Goal: Navigation & Orientation: Find specific page/section

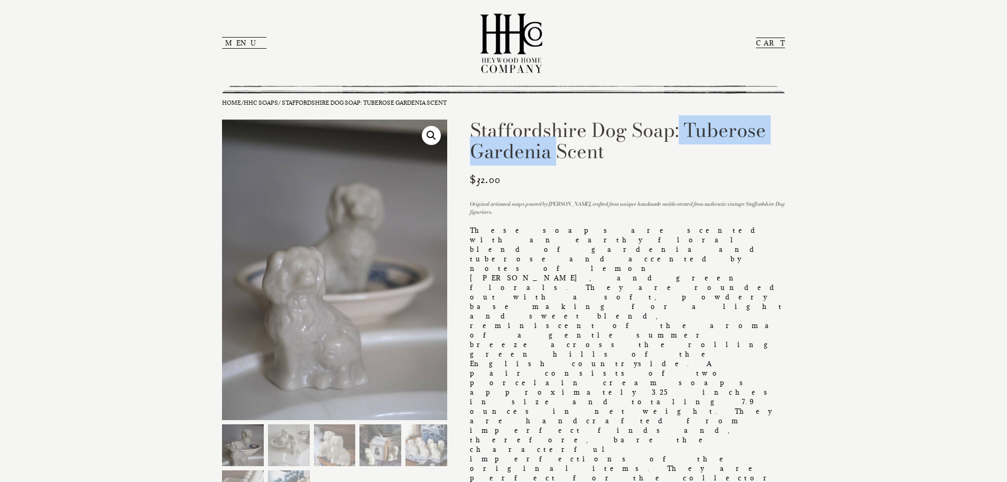
drag, startPoint x: 553, startPoint y: 152, endPoint x: 681, endPoint y: 133, distance: 128.7
click at [681, 133] on h1 "Staffordshire Dog Soap: Tuberose Gardenia Scent" at bounding box center [627, 140] width 315 height 42
copy h1 "Tuberose Gardenia"
click at [270, 103] on link "HHC Soaps" at bounding box center [261, 102] width 34 height 7
